Goal: Find specific page/section: Find specific page/section

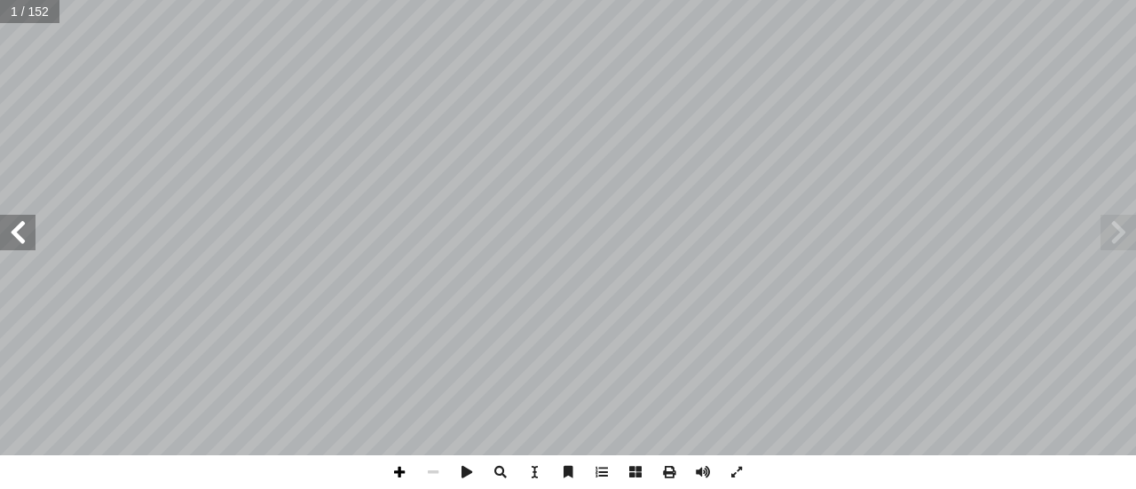
click at [398, 477] on span at bounding box center [400, 472] width 34 height 34
click at [20, 246] on span at bounding box center [17, 232] width 35 height 35
click at [11, 241] on span at bounding box center [17, 232] width 35 height 35
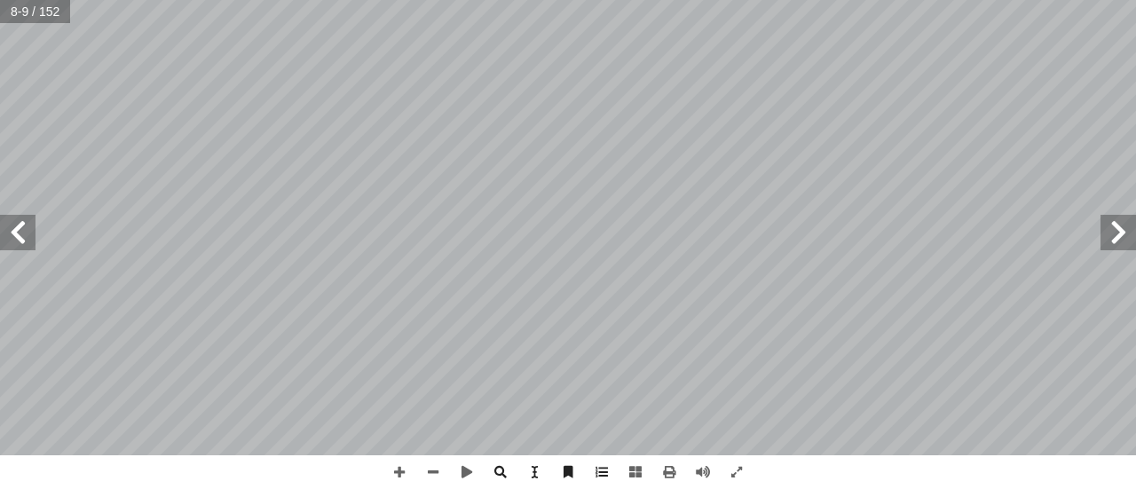
click at [27, 235] on span at bounding box center [17, 232] width 35 height 35
click at [401, 476] on span at bounding box center [400, 472] width 34 height 34
click at [1109, 223] on span at bounding box center [1117, 232] width 35 height 35
click at [1114, 238] on span at bounding box center [1117, 232] width 35 height 35
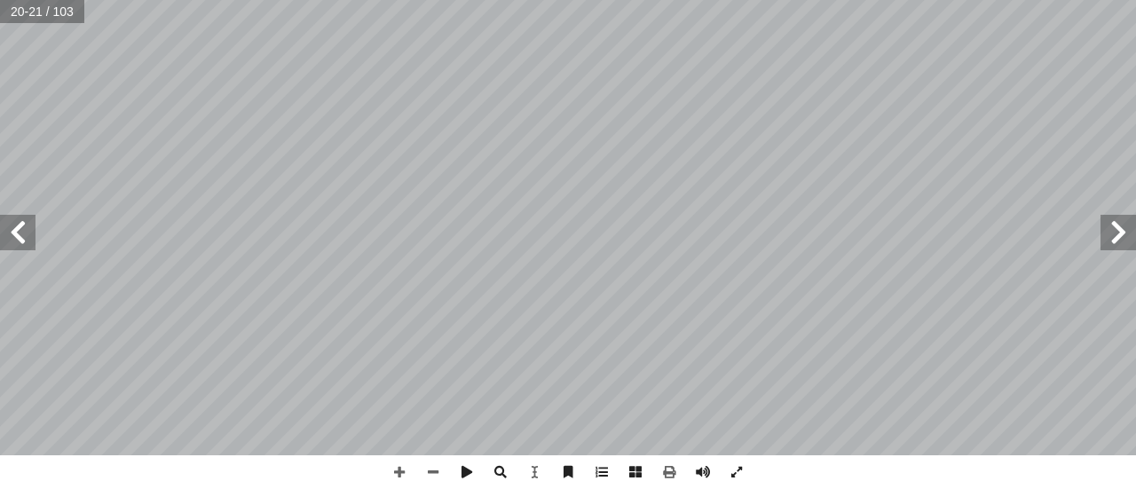
click at [1116, 233] on span at bounding box center [1117, 232] width 35 height 35
click at [21, 246] on span at bounding box center [17, 232] width 35 height 35
click at [1116, 243] on span at bounding box center [1117, 232] width 35 height 35
click at [11, 226] on span at bounding box center [17, 232] width 35 height 35
click at [759, 162] on html "الصفحة الرئيسية الصف الأول الصف الثاني الصف الثالث الصف الرابع الصف الخامس الصف…" at bounding box center [568, 81] width 1136 height 162
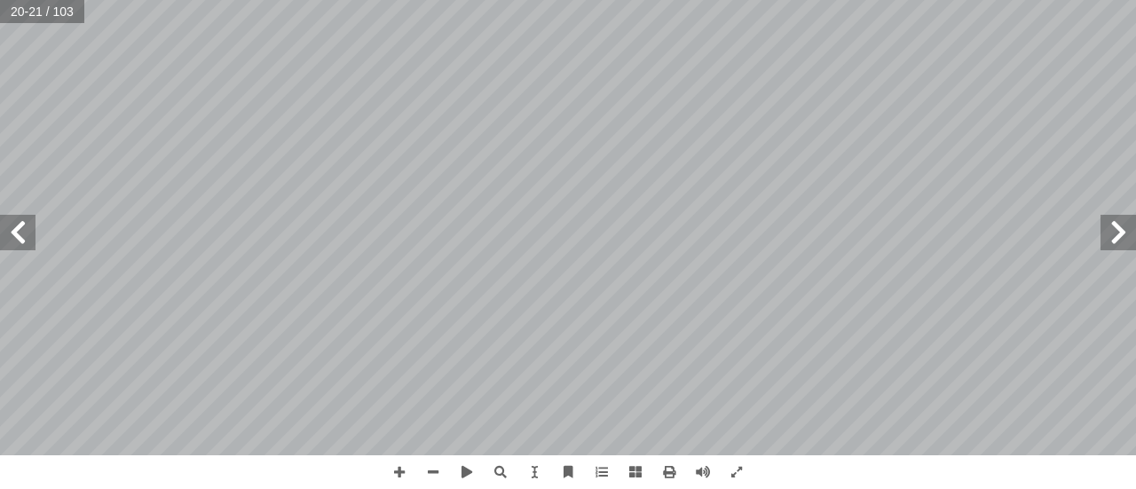
click at [1120, 239] on span at bounding box center [1117, 232] width 35 height 35
click at [21, 237] on span at bounding box center [17, 232] width 35 height 35
